Goal: Information Seeking & Learning: Learn about a topic

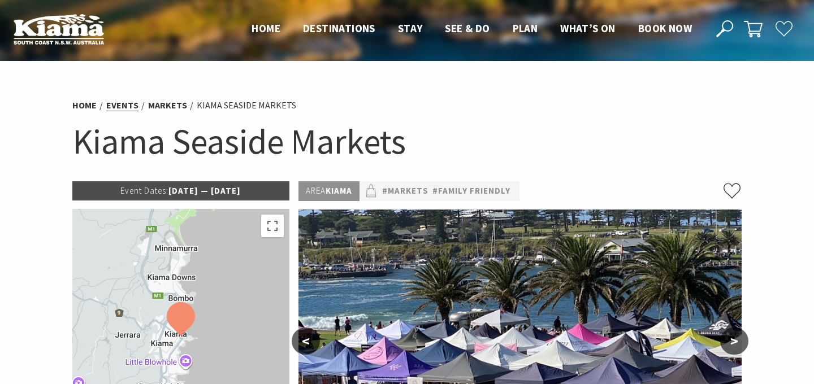
click at [118, 109] on link "Events" at bounding box center [122, 105] width 32 height 12
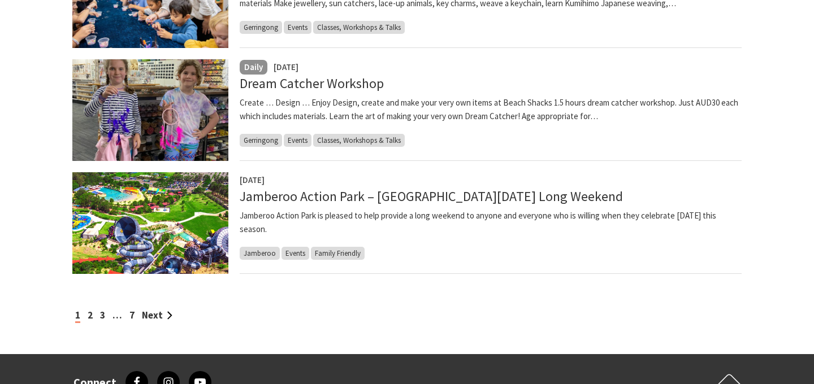
scroll to position [1191, 0]
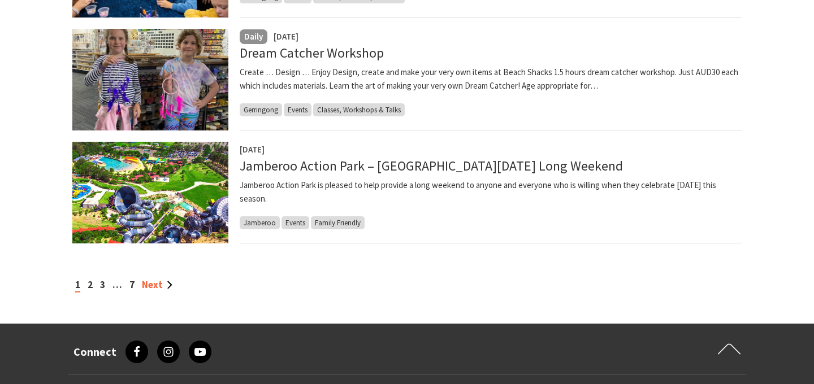
click at [156, 287] on link "Next" at bounding box center [157, 285] width 31 height 12
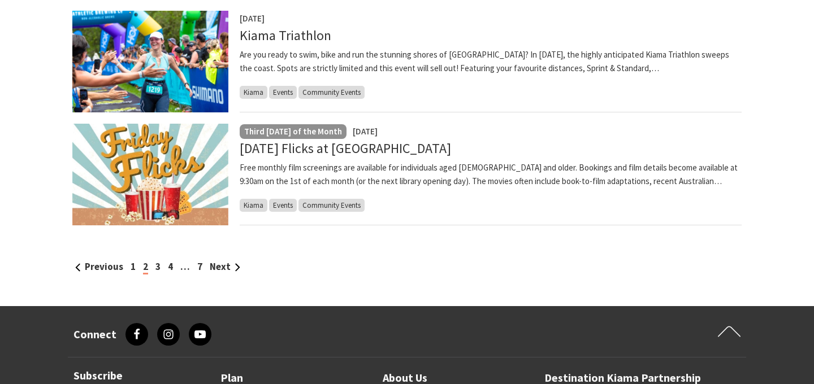
scroll to position [1212, 0]
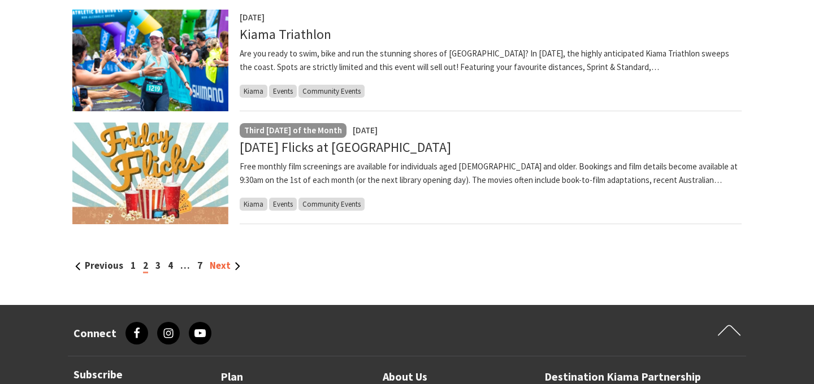
click at [216, 269] on link "Next" at bounding box center [225, 265] width 31 height 12
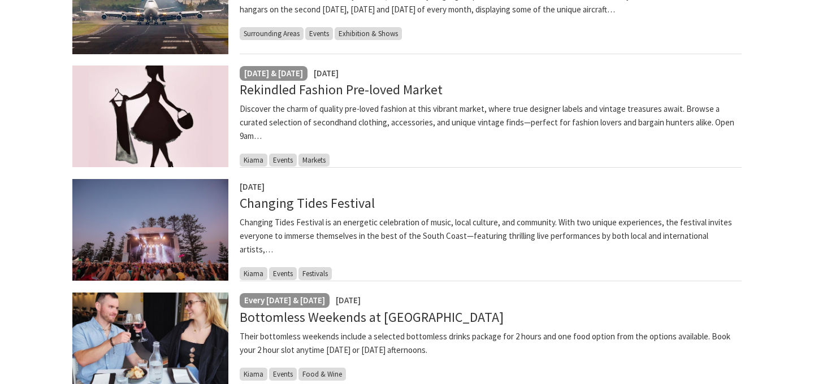
scroll to position [943, 0]
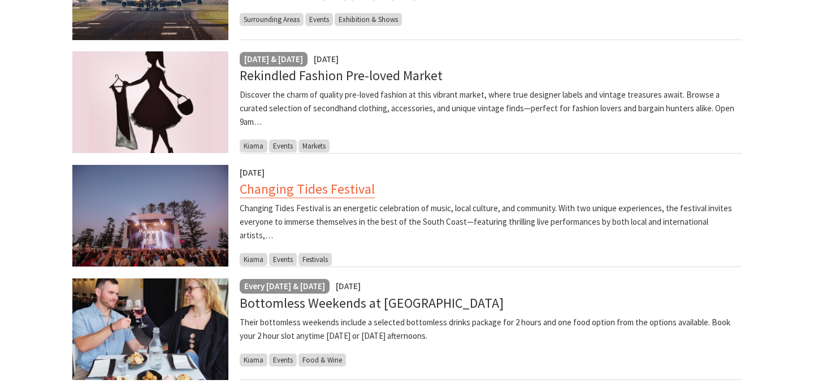
click at [291, 188] on link "Changing Tides Festival" at bounding box center [307, 189] width 135 height 18
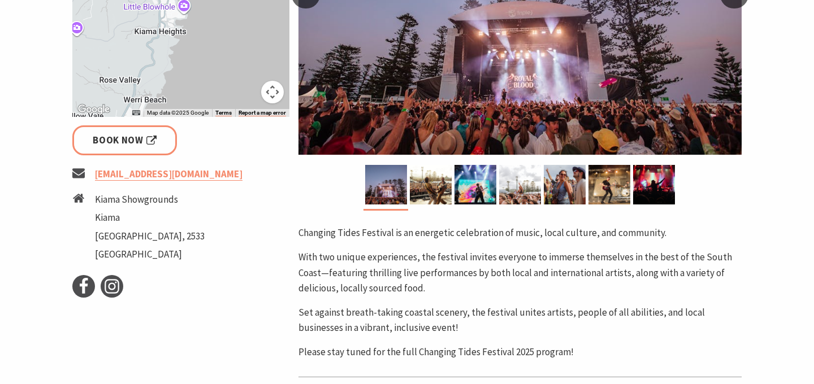
scroll to position [298, 0]
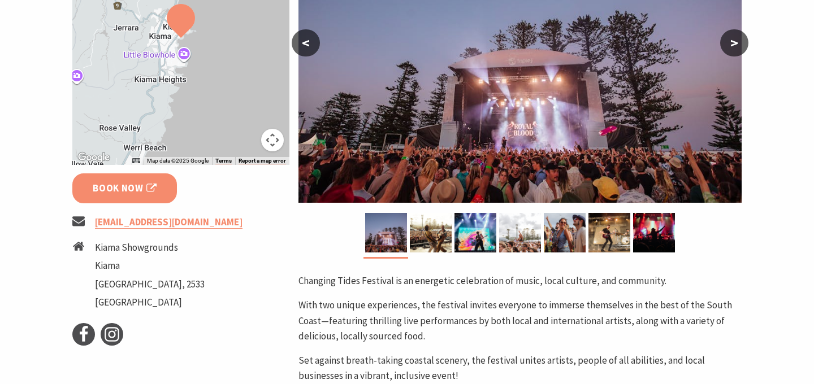
click at [122, 189] on span "Book Now" at bounding box center [125, 188] width 64 height 15
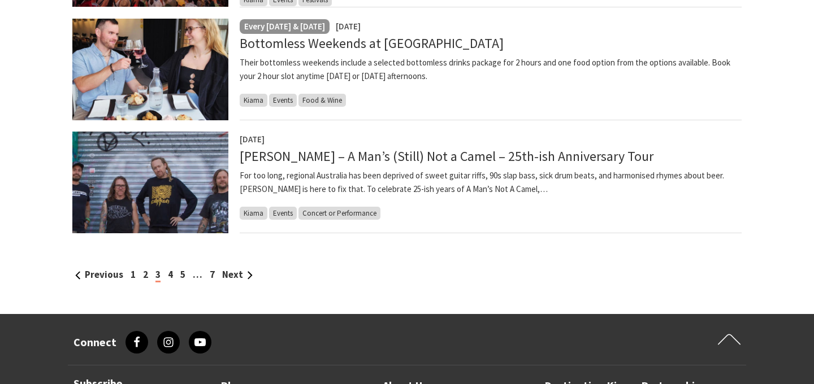
scroll to position [1209, 0]
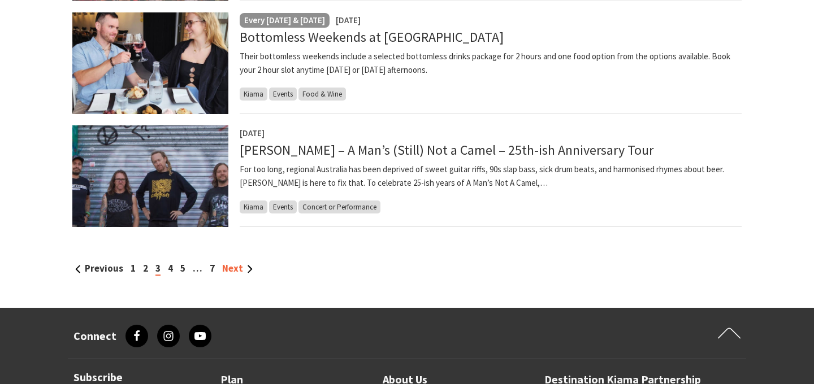
click at [234, 270] on link "Next" at bounding box center [237, 268] width 31 height 12
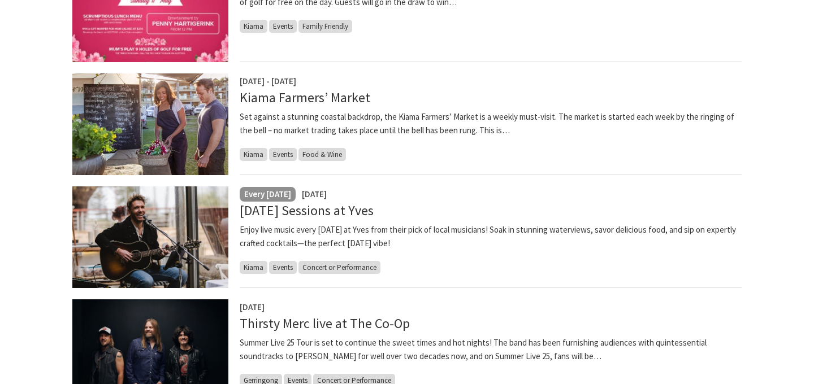
scroll to position [356, 0]
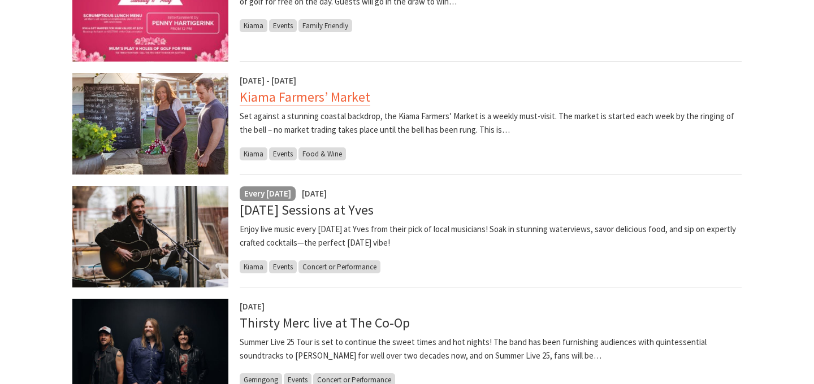
click at [306, 97] on link "Kiama Farmers’ Market" at bounding box center [305, 97] width 131 height 18
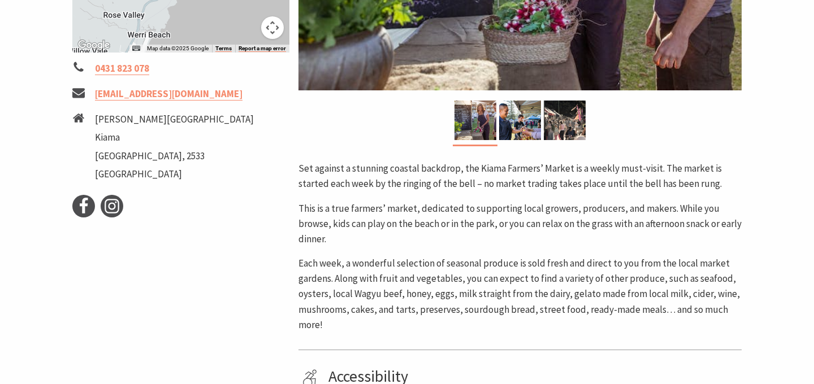
scroll to position [273, 0]
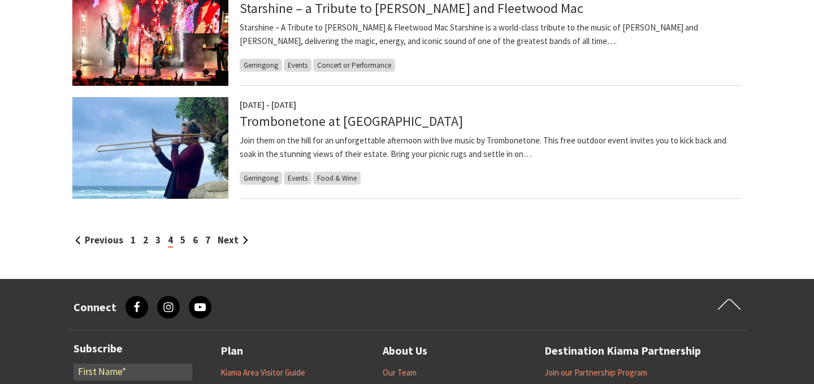
scroll to position [1242, 0]
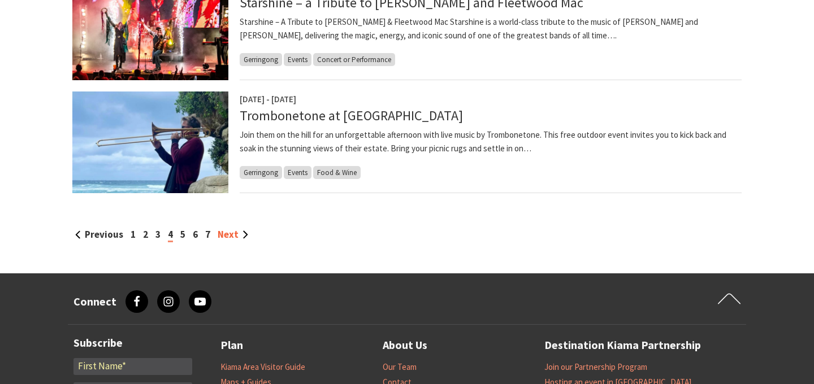
click at [233, 233] on link "Next" at bounding box center [233, 234] width 31 height 12
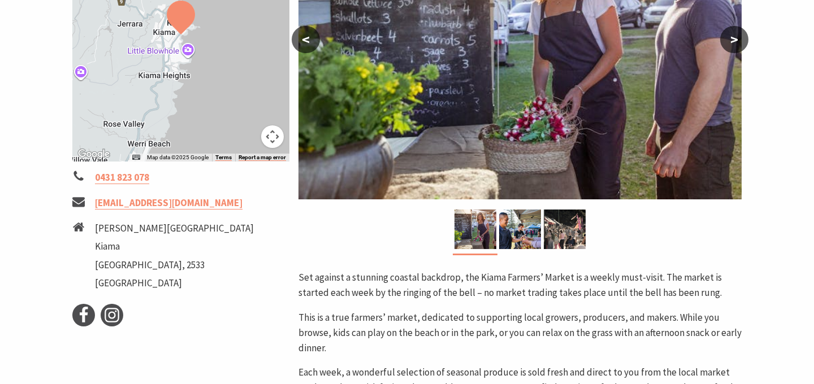
scroll to position [302, 0]
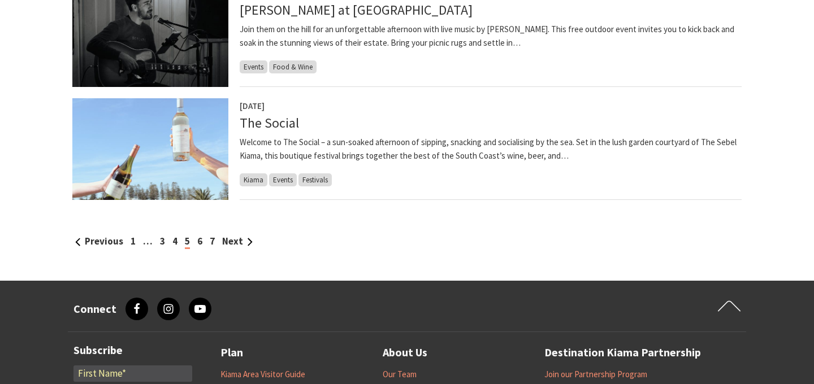
scroll to position [1238, 0]
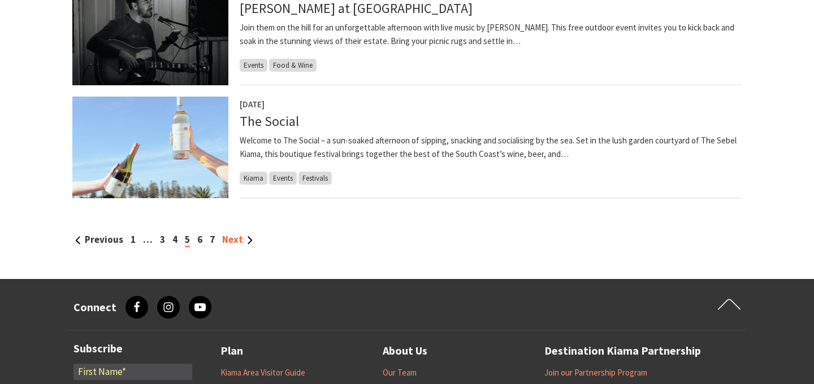
click at [233, 240] on link "Next" at bounding box center [237, 239] width 31 height 12
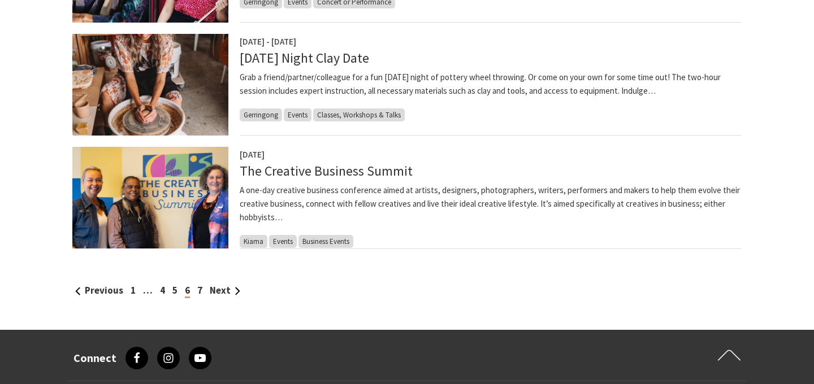
scroll to position [1209, 0]
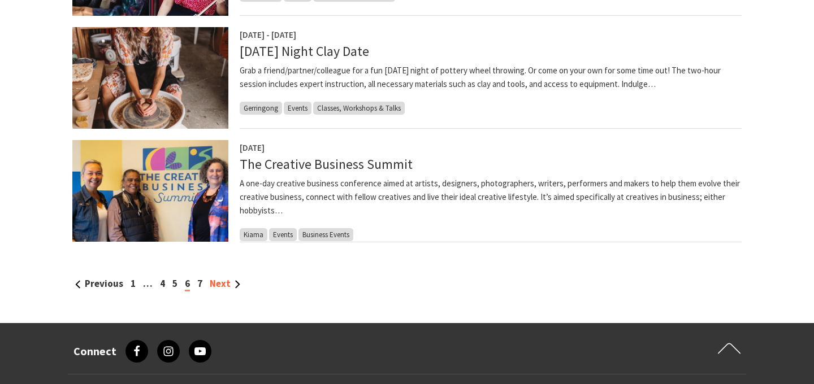
click at [216, 285] on link "Next" at bounding box center [225, 283] width 31 height 12
